Goal: Transaction & Acquisition: Book appointment/travel/reservation

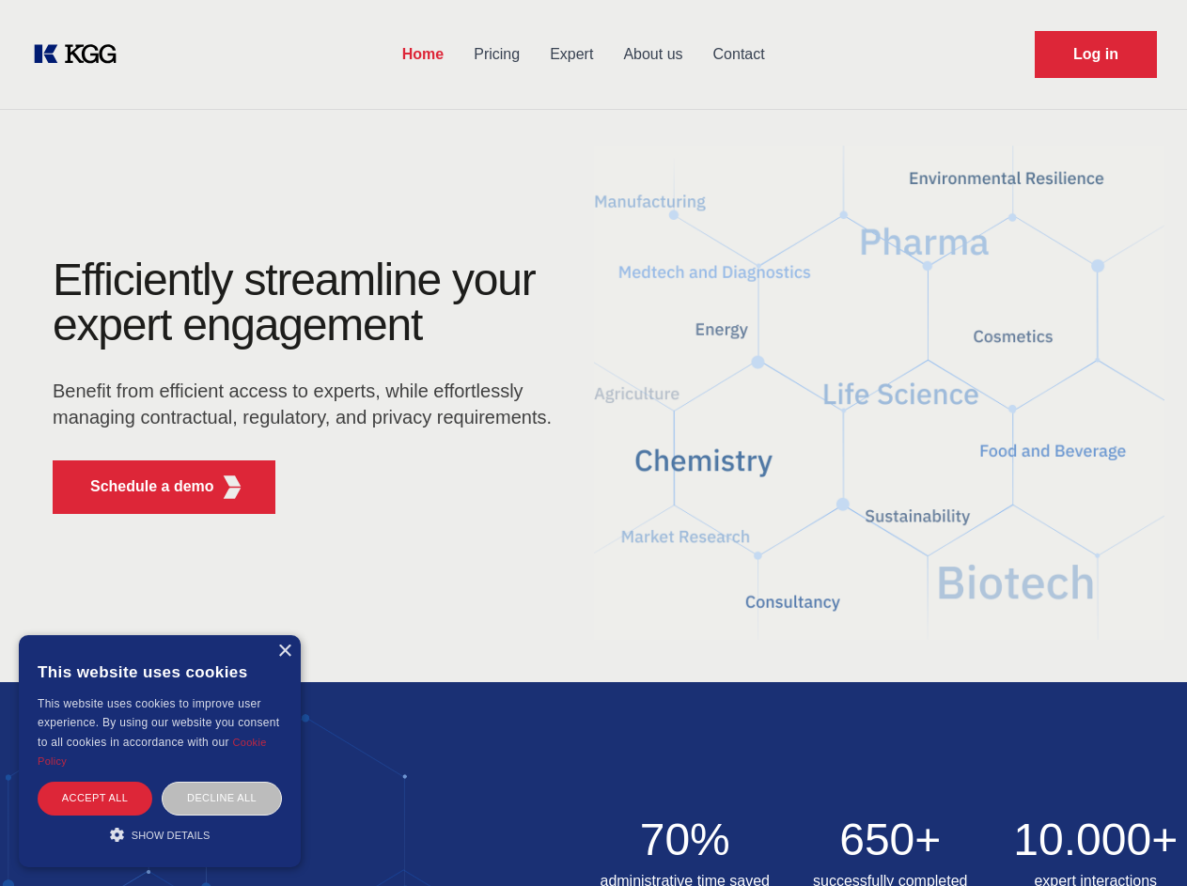
click at [593, 442] on div "Efficiently streamline your expert engagement Benefit from efficient access to …" at bounding box center [308, 393] width 571 height 272
click at [141, 487] on p "Schedule a demo" at bounding box center [152, 486] width 124 height 23
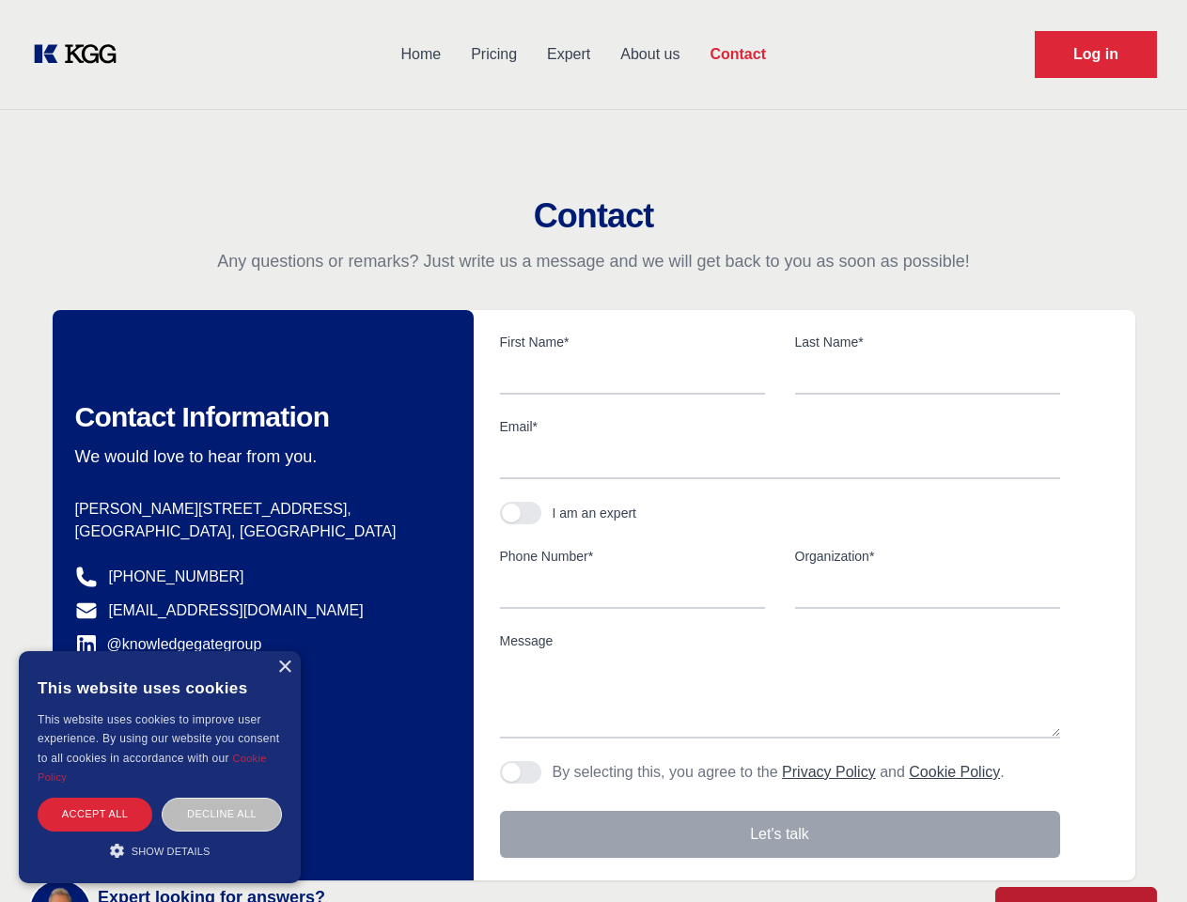
click at [284, 651] on div "× This website uses cookies This website uses cookies to improve user experienc…" at bounding box center [160, 767] width 282 height 232
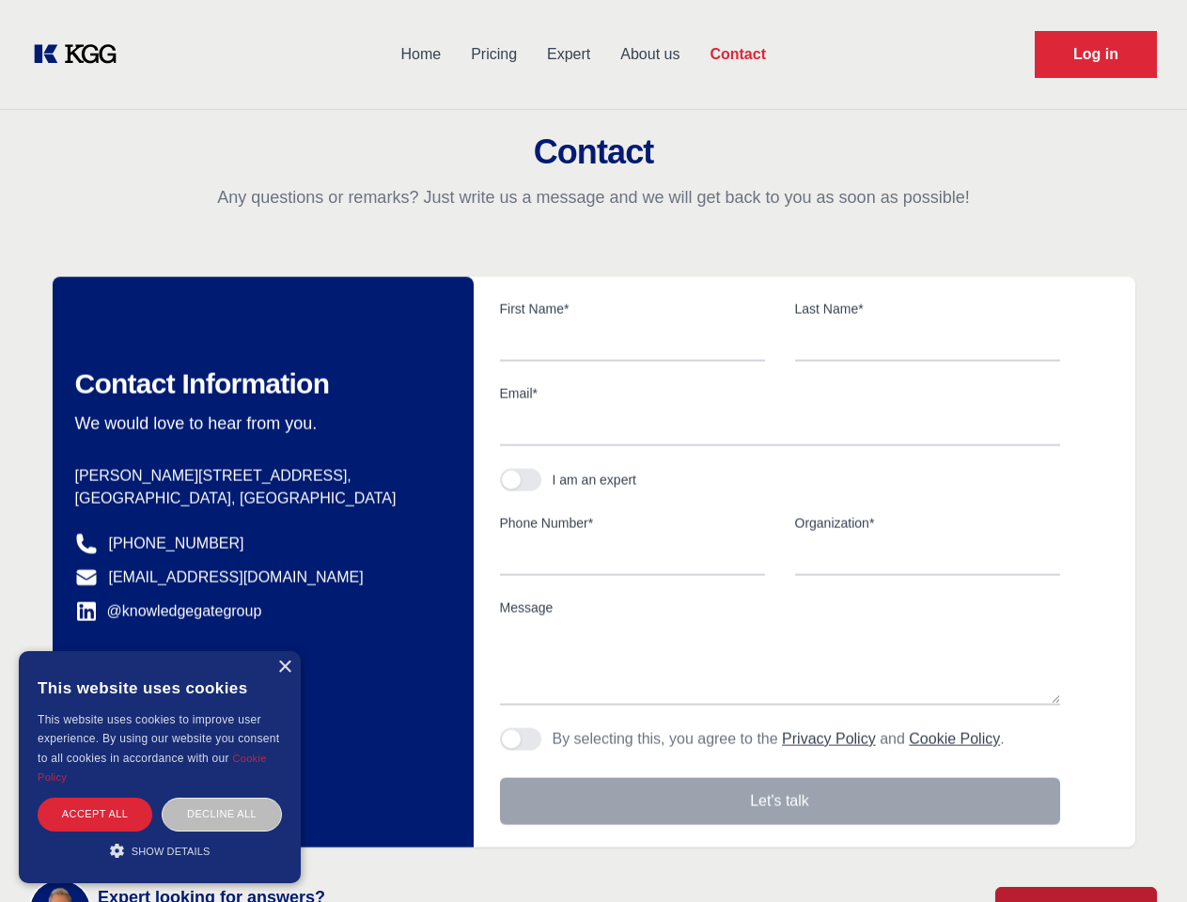
click at [95, 798] on div "Accept all" at bounding box center [95, 814] width 115 height 33
click at [222, 798] on div "Decline all" at bounding box center [222, 814] width 120 height 33
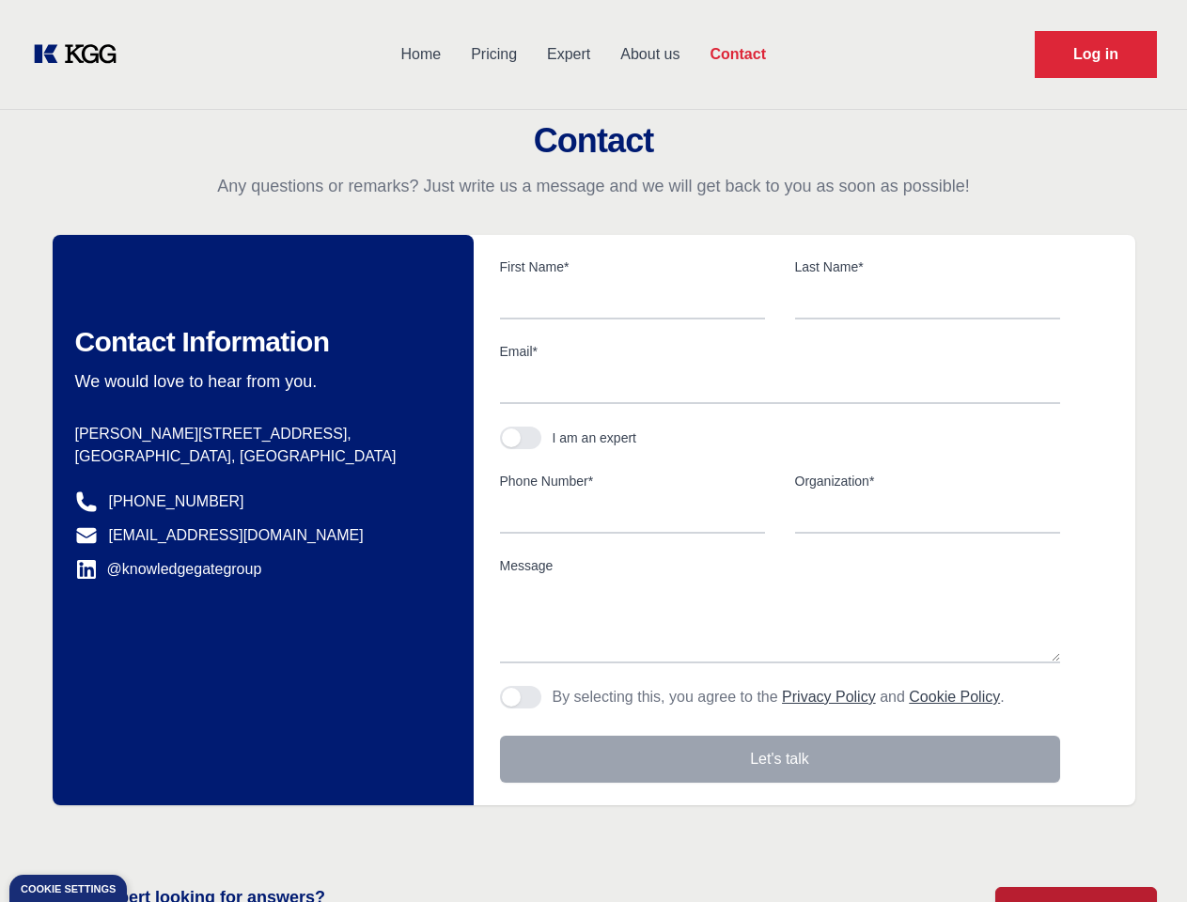
click at [160, 834] on main "Contact Any questions or remarks? Just write us a message and we will get back …" at bounding box center [593, 489] width 1187 height 978
